Goal: Task Accomplishment & Management: Manage account settings

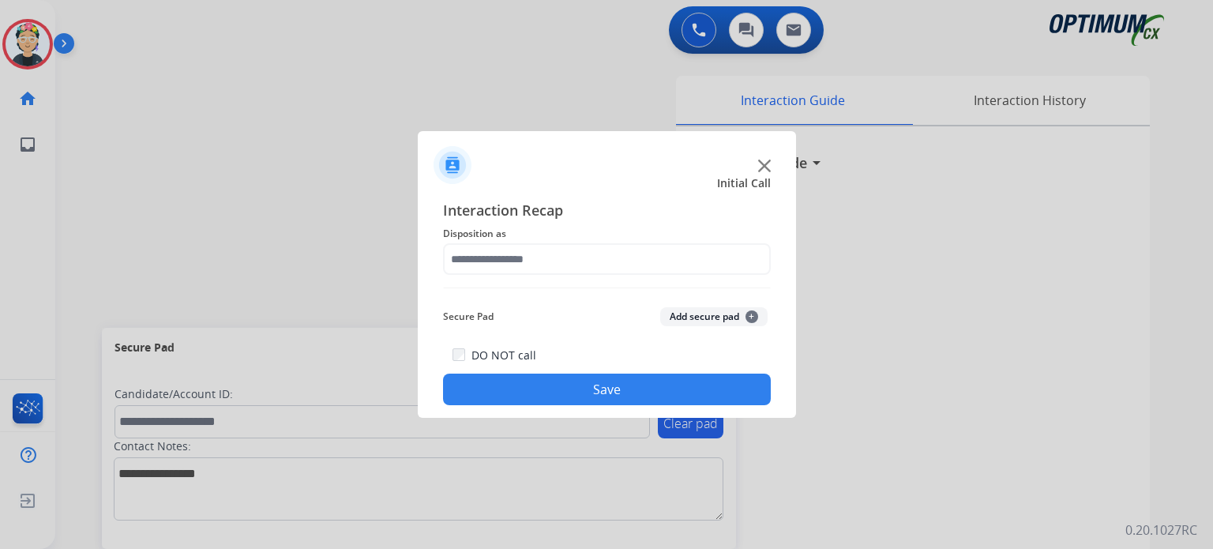
click at [765, 173] on div "Initial Call Interaction Recap Disposition as Secure Pad Add secure pad + DO NO…" at bounding box center [607, 274] width 378 height 287
click at [765, 170] on img at bounding box center [764, 166] width 13 height 13
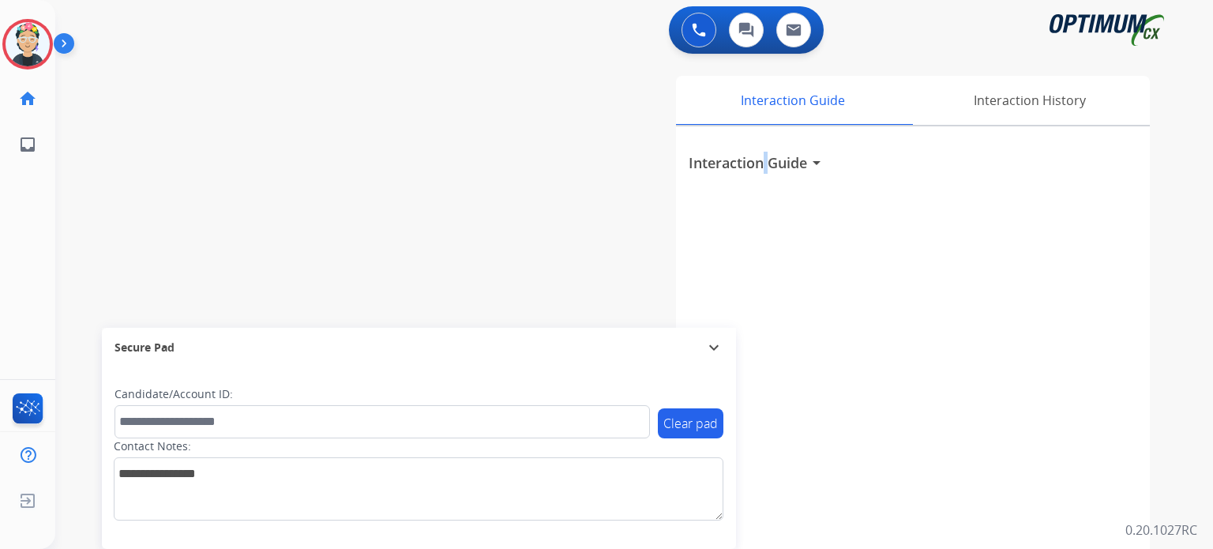
click at [765, 170] on h3 "Interaction Guide" at bounding box center [748, 163] width 119 height 22
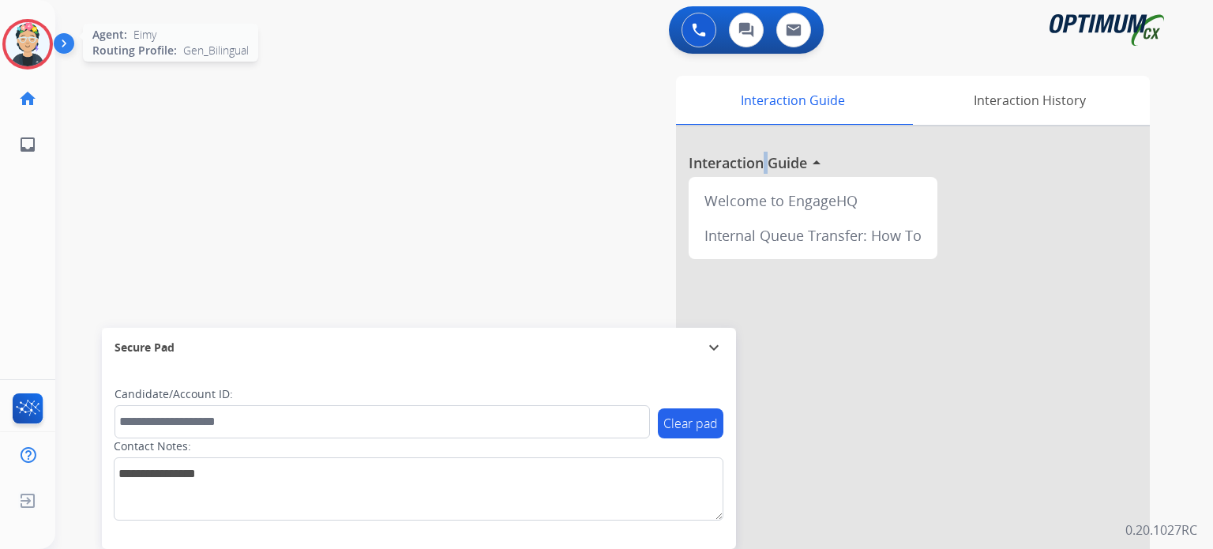
click at [36, 43] on img at bounding box center [28, 44] width 44 height 44
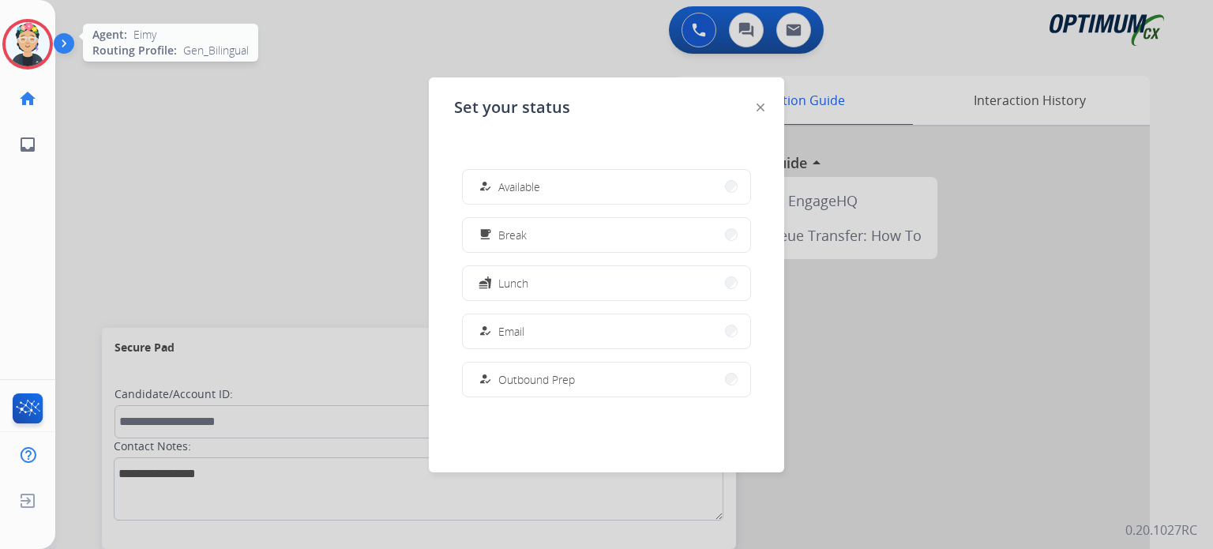
click at [36, 43] on img at bounding box center [28, 44] width 44 height 44
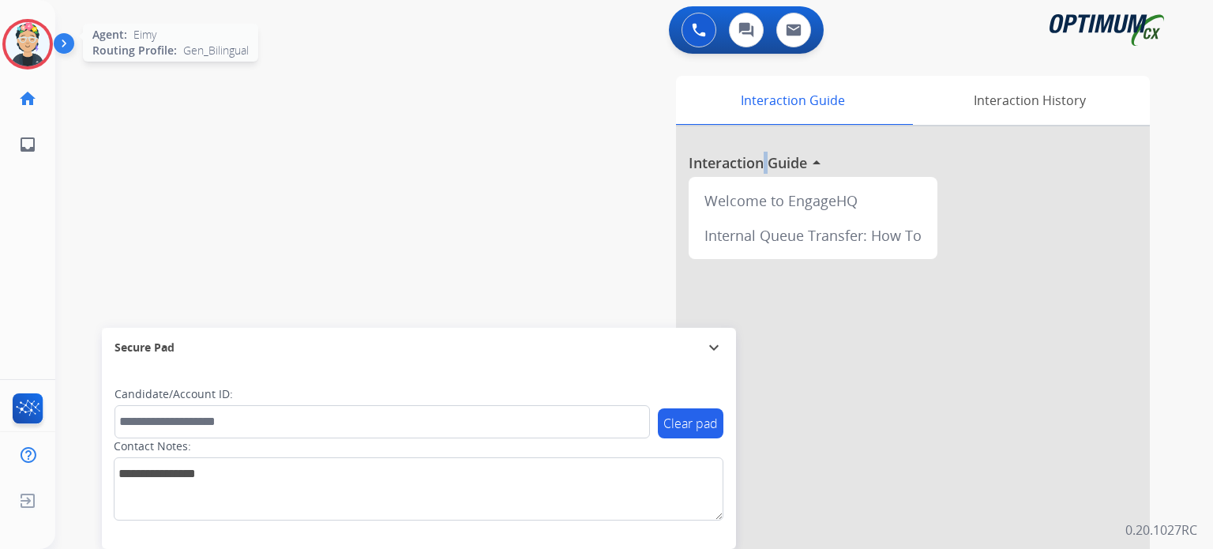
click at [47, 43] on img at bounding box center [28, 44] width 44 height 44
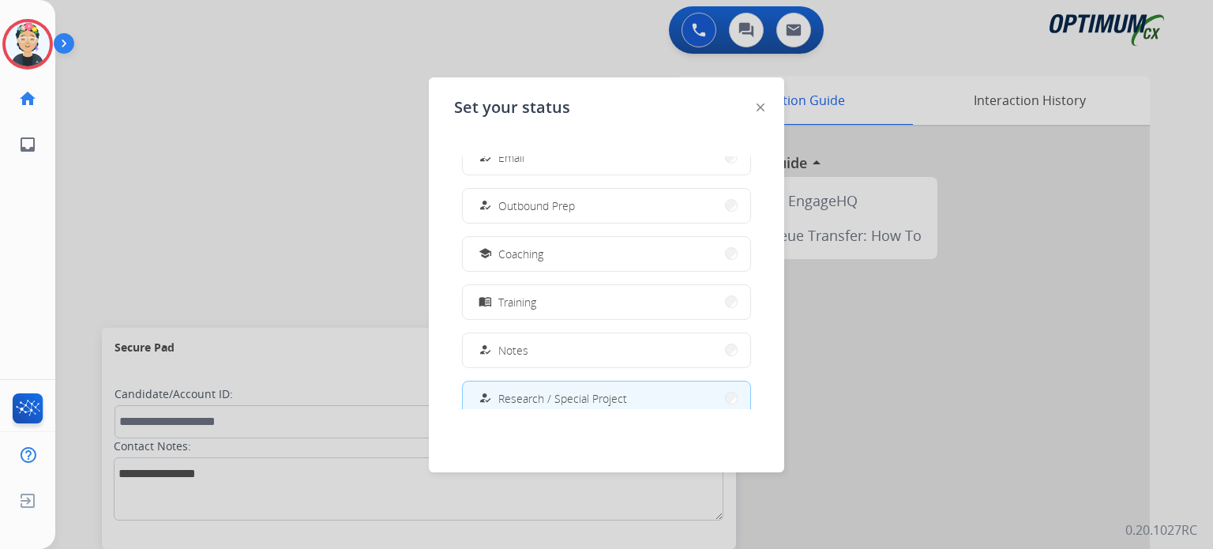
scroll to position [393, 0]
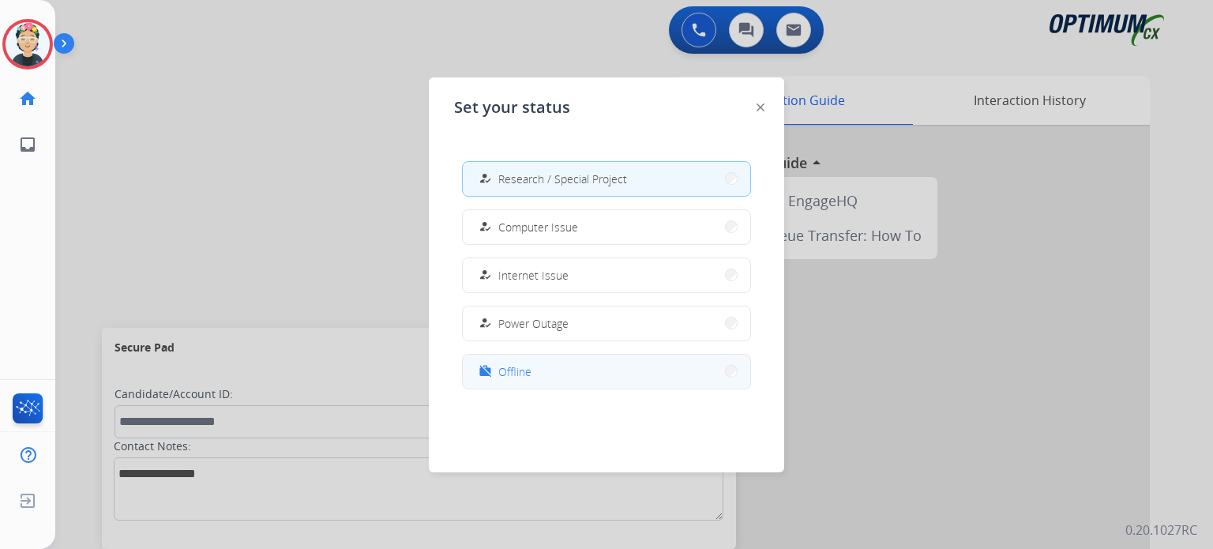
click at [651, 369] on button "work_off Offline" at bounding box center [607, 372] width 288 height 34
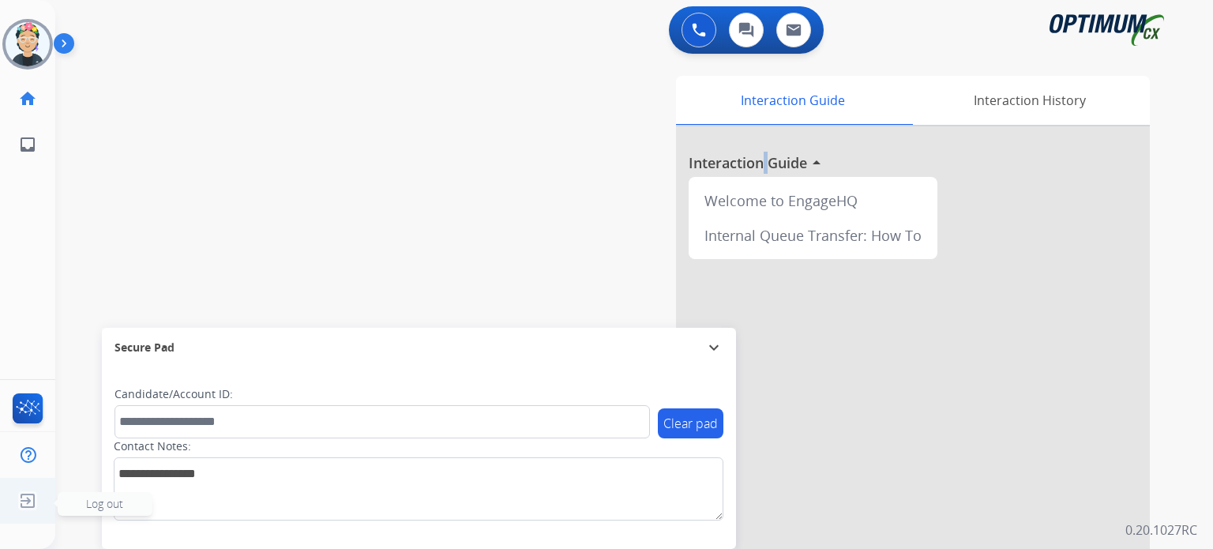
click at [20, 514] on img at bounding box center [27, 501] width 28 height 30
click at [105, 511] on span "Log out" at bounding box center [105, 504] width 95 height 24
